Goal: Use online tool/utility: Utilize a website feature to perform a specific function

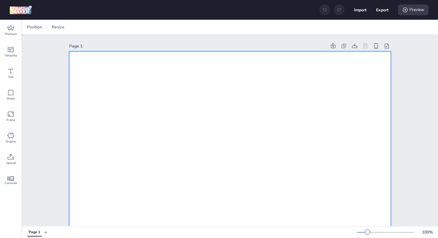
drag, startPoint x: 116, startPoint y: 95, endPoint x: 111, endPoint y: 93, distance: 5.4
click at [13, 29] on icon at bounding box center [10, 27] width 7 height 5
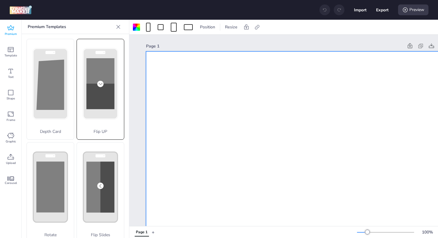
scroll to position [106, 0]
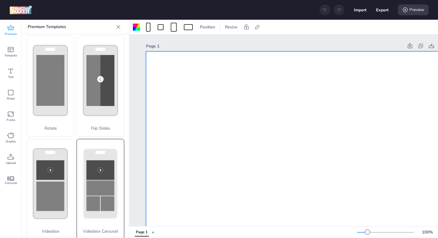
click at [92, 160] on rect at bounding box center [100, 170] width 28 height 20
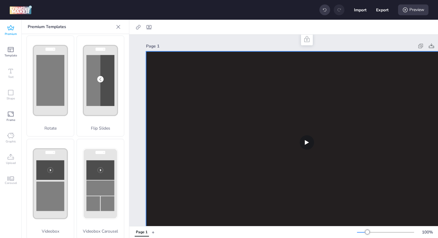
click at [223, 101] on video at bounding box center [307, 141] width 322 height 181
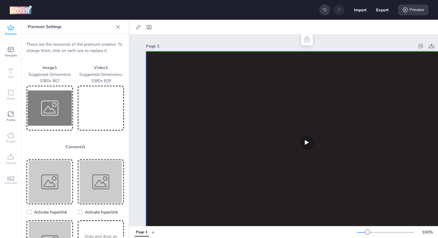
click at [89, 106] on video at bounding box center [101, 108] width 44 height 42
click at [52, 106] on img at bounding box center [50, 108] width 44 height 42
click at [42, 105] on img at bounding box center [50, 108] width 44 height 42
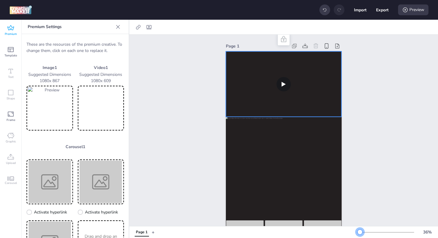
drag, startPoint x: 366, startPoint y: 232, endPoint x: 360, endPoint y: 232, distance: 6.3
click at [360, 232] on div at bounding box center [360, 231] width 5 height 5
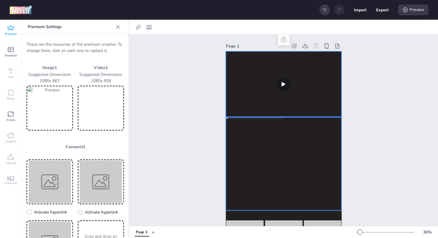
click at [185, 132] on div "Page 1" at bounding box center [283, 150] width 309 height 230
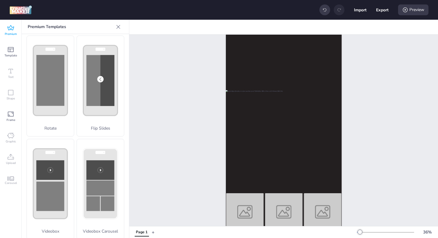
scroll to position [43, 0]
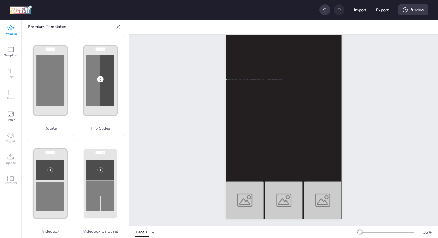
click at [412, 136] on div "Page 1" at bounding box center [283, 111] width 309 height 230
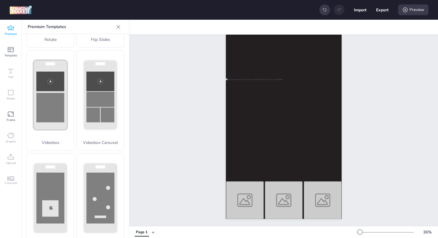
scroll to position [199, 0]
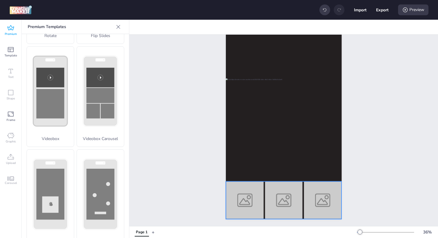
click at [290, 188] on img at bounding box center [284, 200] width 38 height 38
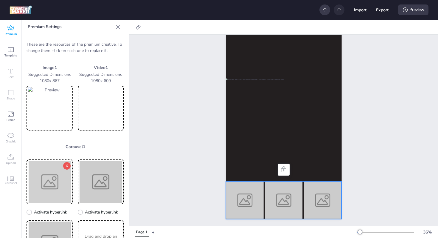
click at [37, 179] on img at bounding box center [50, 181] width 44 height 42
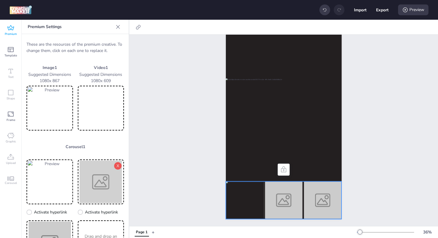
click at [83, 187] on img at bounding box center [101, 181] width 44 height 42
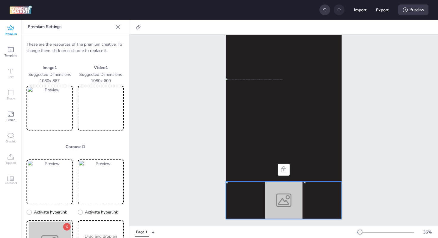
click at [54, 228] on img at bounding box center [50, 242] width 44 height 42
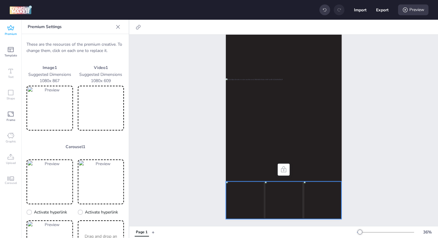
scroll to position [52, 0]
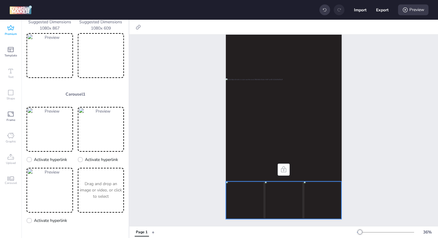
click at [153, 165] on div "Page 1" at bounding box center [283, 111] width 309 height 230
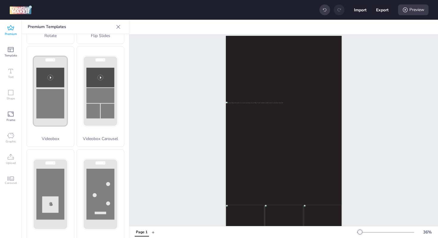
scroll to position [0, 0]
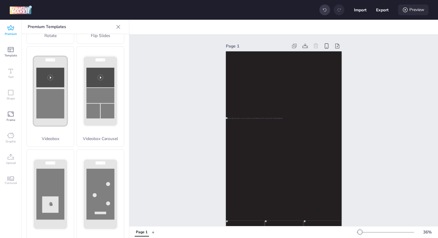
click at [414, 12] on div "Preview" at bounding box center [413, 9] width 30 height 11
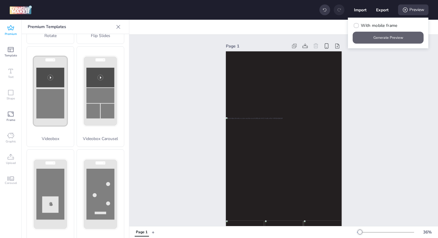
click at [387, 39] on button "Generate Preview" at bounding box center [388, 38] width 71 height 12
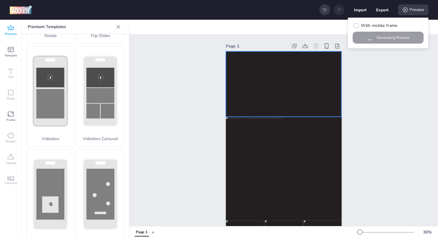
click at [281, 108] on video at bounding box center [284, 83] width 116 height 65
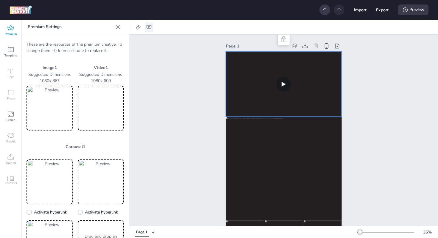
click at [147, 26] on icon at bounding box center [149, 27] width 6 height 6
select select "contain"
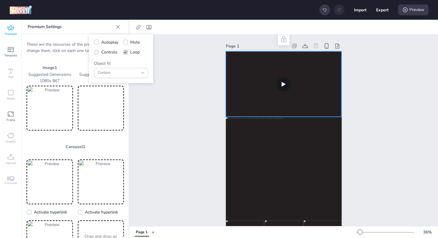
click at [102, 47] on label "Controls" at bounding box center [106, 52] width 28 height 10
click at [97, 52] on input "Controls" at bounding box center [96, 54] width 4 height 4
checkbox input "true"
click at [103, 43] on span "Autoplay" at bounding box center [109, 42] width 17 height 6
click at [97, 43] on input "Autoplay" at bounding box center [96, 45] width 4 height 4
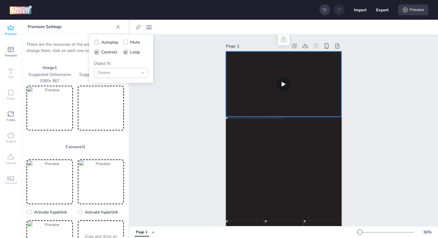
checkbox input "true"
click at [417, 14] on div "Preview" at bounding box center [413, 9] width 30 height 11
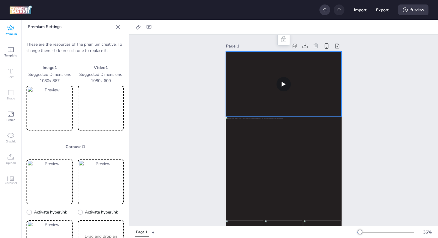
click at [282, 84] on video at bounding box center [284, 83] width 116 height 65
click at [151, 26] on icon at bounding box center [149, 27] width 6 height 6
select select "contain"
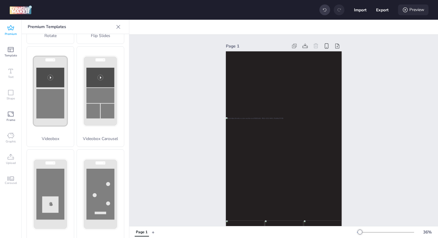
click at [408, 10] on icon at bounding box center [405, 10] width 6 height 6
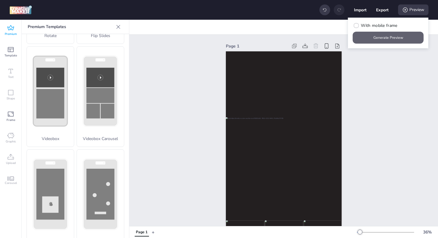
click at [389, 36] on button "Generate Preview" at bounding box center [388, 38] width 71 height 12
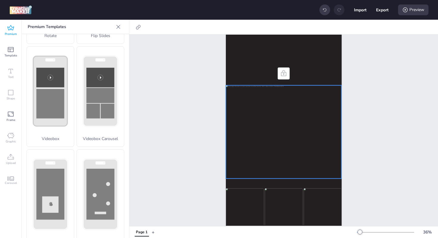
scroll to position [24, 0]
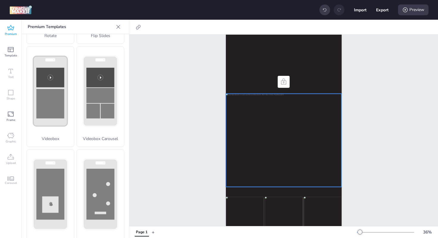
click at [301, 59] on video at bounding box center [284, 60] width 116 height 65
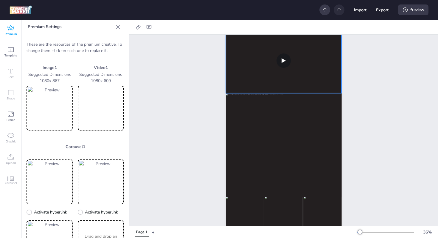
click at [80, 110] on video at bounding box center [101, 108] width 44 height 42
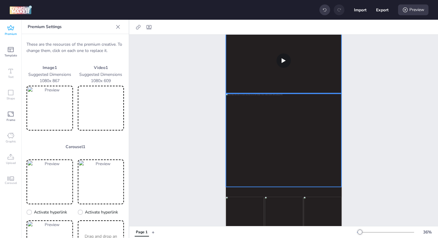
click at [280, 130] on div at bounding box center [284, 140] width 116 height 93
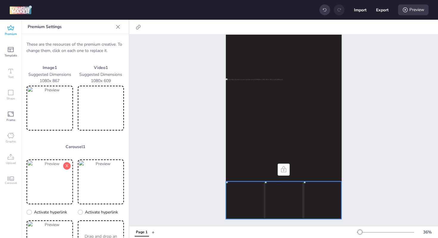
click at [37, 177] on img at bounding box center [50, 181] width 44 height 42
click at [87, 168] on img at bounding box center [101, 181] width 44 height 42
click at [231, 196] on img at bounding box center [245, 200] width 38 height 38
click at [51, 225] on img at bounding box center [50, 242] width 44 height 42
click at [387, 186] on div "Page 1" at bounding box center [283, 111] width 309 height 230
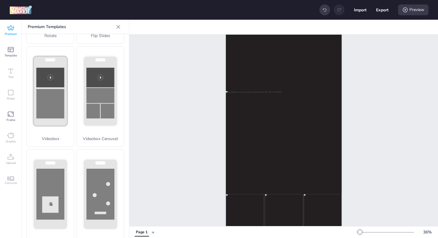
scroll to position [26, 0]
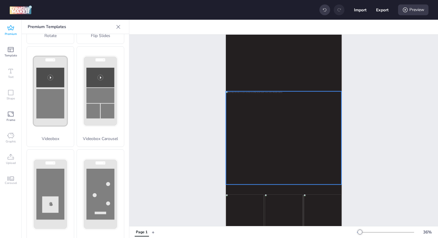
click at [266, 139] on div at bounding box center [284, 137] width 116 height 93
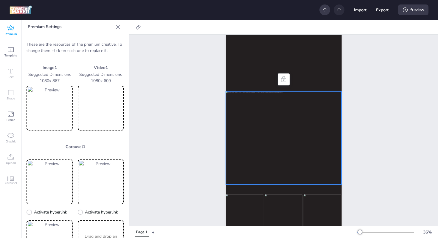
click at [40, 105] on img at bounding box center [50, 108] width 44 height 42
click at [53, 103] on img at bounding box center [50, 108] width 44 height 42
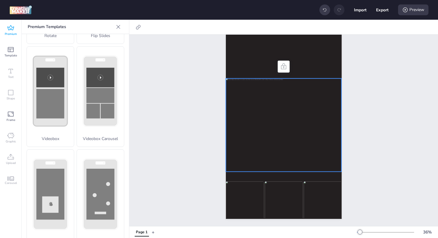
click at [287, 111] on div at bounding box center [284, 124] width 116 height 93
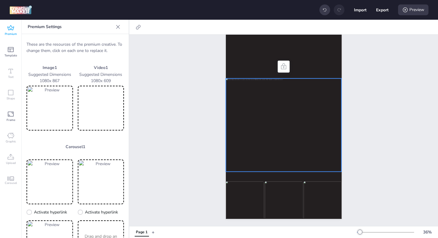
click at [264, 101] on div at bounding box center [284, 124] width 116 height 93
click at [42, 99] on img at bounding box center [50, 108] width 44 height 42
click at [405, 106] on div "Page 1" at bounding box center [283, 111] width 309 height 230
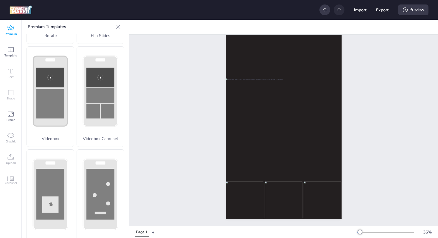
click at [360, 118] on div "Page 1" at bounding box center [283, 111] width 309 height 230
click at [411, 132] on div "Page 1" at bounding box center [283, 111] width 309 height 230
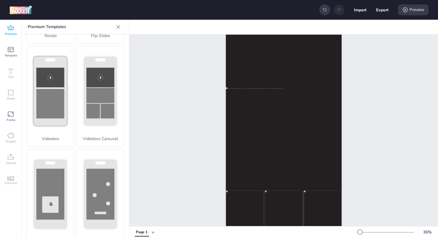
scroll to position [0, 0]
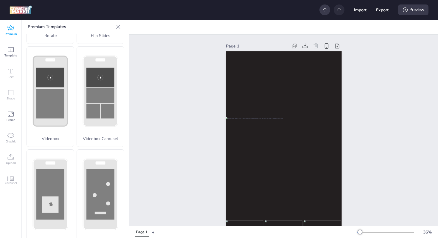
click at [389, 122] on div "Page 1" at bounding box center [283, 150] width 309 height 230
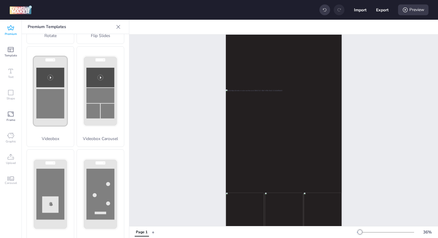
scroll to position [43, 0]
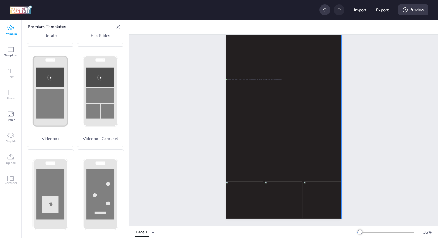
click at [311, 173] on div at bounding box center [284, 116] width 116 height 206
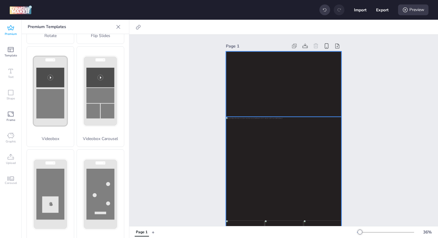
click at [284, 87] on video at bounding box center [284, 83] width 116 height 65
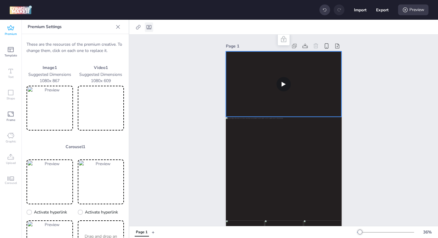
click at [150, 27] on icon at bounding box center [149, 27] width 6 height 6
select select "contain"
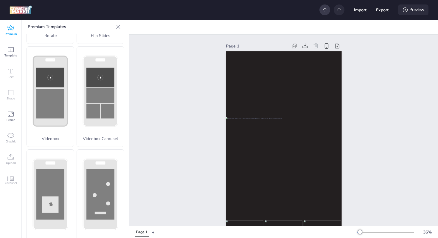
click at [410, 11] on div "Preview" at bounding box center [413, 9] width 30 height 11
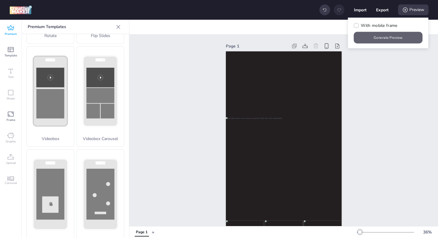
click at [389, 36] on button "Generate Preview" at bounding box center [388, 38] width 69 height 12
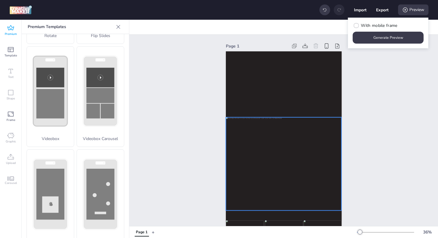
click at [274, 155] on div at bounding box center [284, 163] width 116 height 93
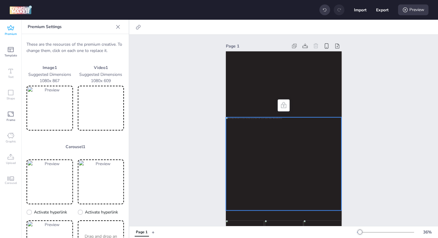
click at [50, 106] on img at bounding box center [50, 108] width 44 height 42
click at [370, 153] on div "Page 1" at bounding box center [283, 150] width 309 height 230
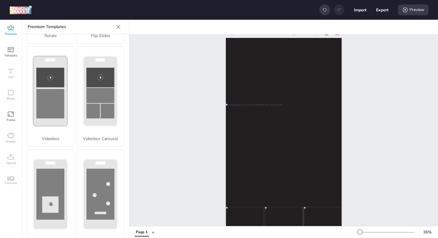
scroll to position [22, 0]
click at [378, 168] on div "Page 1" at bounding box center [283, 128] width 309 height 230
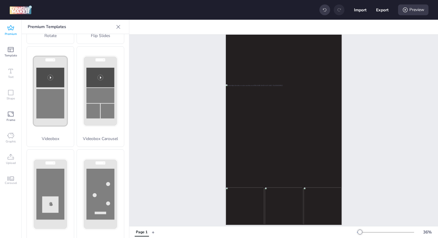
scroll to position [24, 0]
click at [409, 10] on div "Preview" at bounding box center [413, 9] width 30 height 11
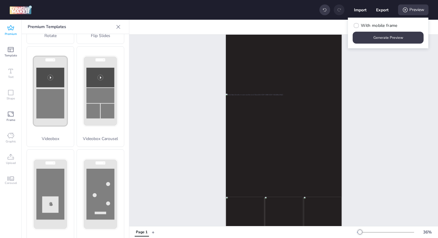
click at [401, 79] on div "Page 1" at bounding box center [283, 126] width 309 height 230
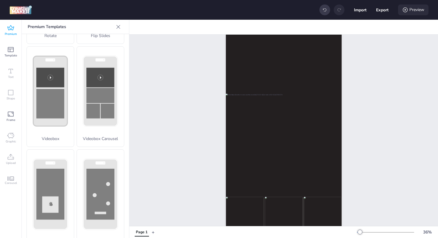
click at [409, 10] on div "Preview" at bounding box center [413, 9] width 30 height 11
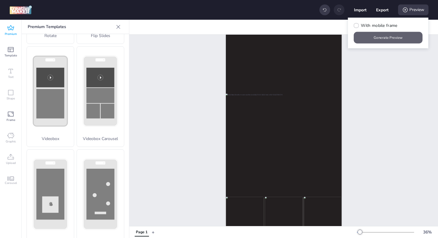
click at [388, 38] on button "Generate Preview" at bounding box center [388, 38] width 69 height 12
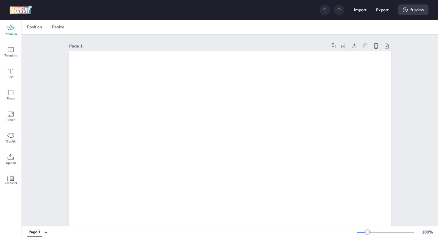
click at [9, 24] on icon at bounding box center [10, 27] width 7 height 7
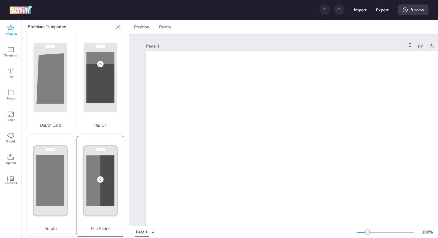
scroll to position [13, 0]
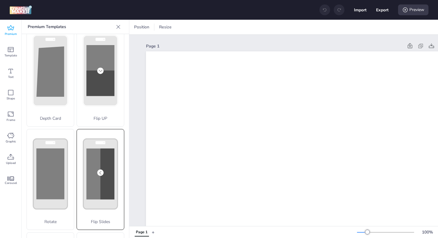
drag, startPoint x: 91, startPoint y: 151, endPoint x: 98, endPoint y: 152, distance: 6.9
click at [98, 96] on rect at bounding box center [100, 82] width 28 height 25
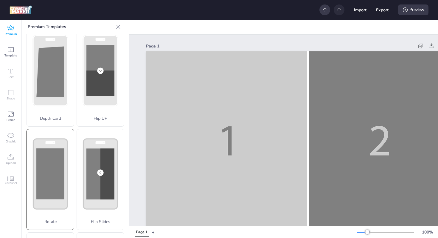
click at [53, 162] on rect at bounding box center [50, 173] width 28 height 51
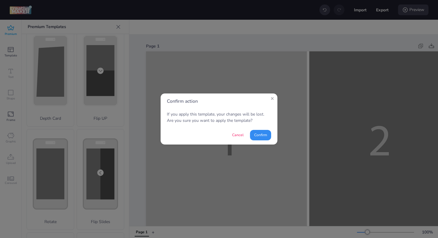
click at [258, 134] on button "Confirm" at bounding box center [260, 135] width 21 height 10
